Goal: Information Seeking & Learning: Learn about a topic

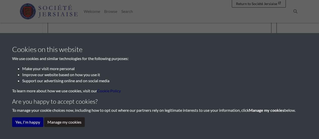
scroll to position [101, 0]
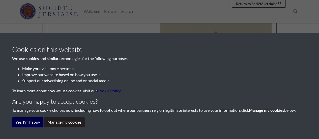
click at [36, 126] on button "Yes, I'm happy" at bounding box center [27, 122] width 31 height 10
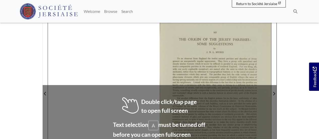
click at [186, 65] on div at bounding box center [215, 91] width 111 height 158
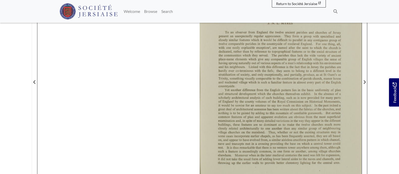
scroll to position [136, 0]
click at [283, 68] on div at bounding box center [280, 78] width 162 height 229
click at [281, 72] on div at bounding box center [280, 78] width 162 height 229
click at [319, 82] on div at bounding box center [280, 78] width 162 height 229
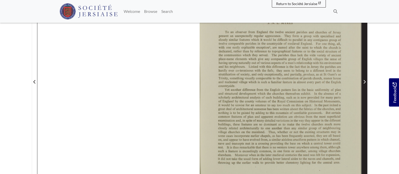
click at [319, 80] on icon "Next Page" at bounding box center [364, 82] width 3 height 4
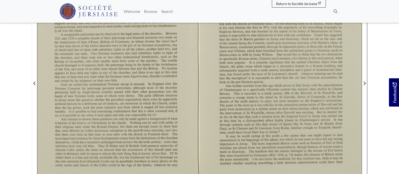
scroll to position [136, 0]
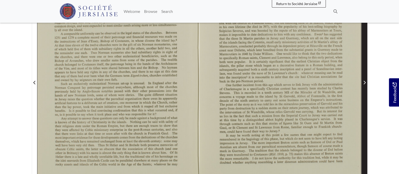
click at [319, 79] on span "Next Page" at bounding box center [364, 79] width 5 height 228
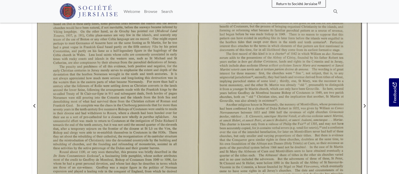
scroll to position [104, 0]
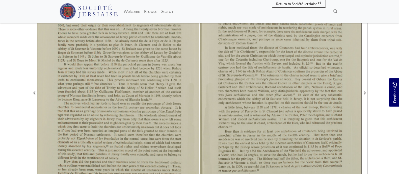
scroll to position [126, 0]
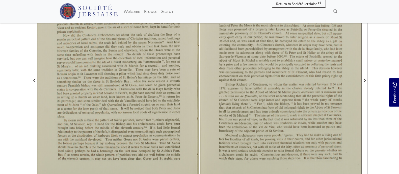
scroll to position [139, 0]
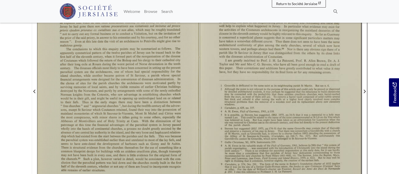
scroll to position [126, 0]
